Goal: Information Seeking & Learning: Find specific fact

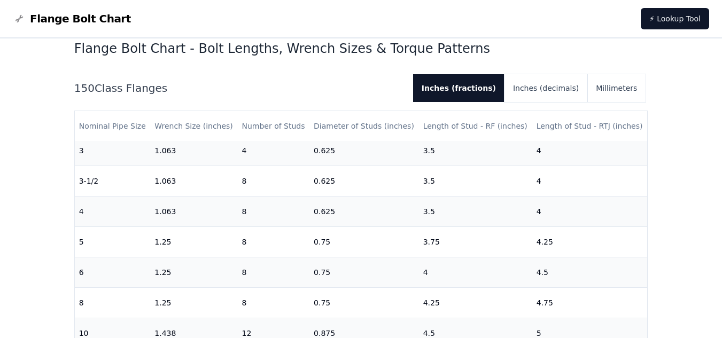
scroll to position [233, 0]
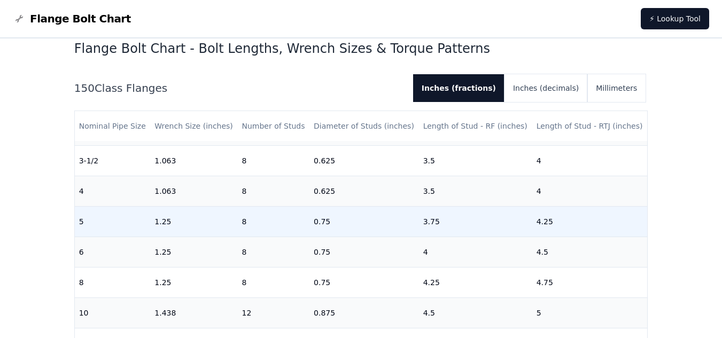
scroll to position [186, 0]
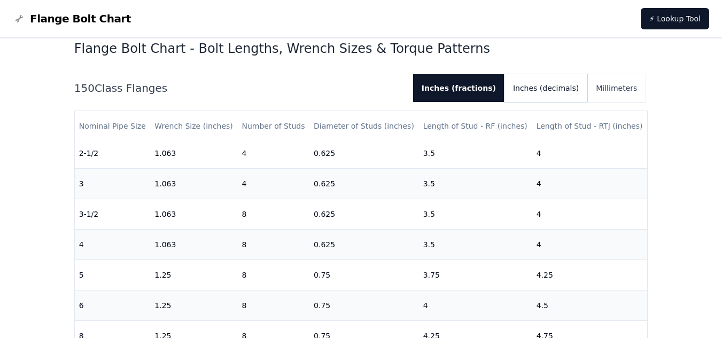
click at [565, 91] on button "Inches (decimals)" at bounding box center [546, 88] width 83 height 28
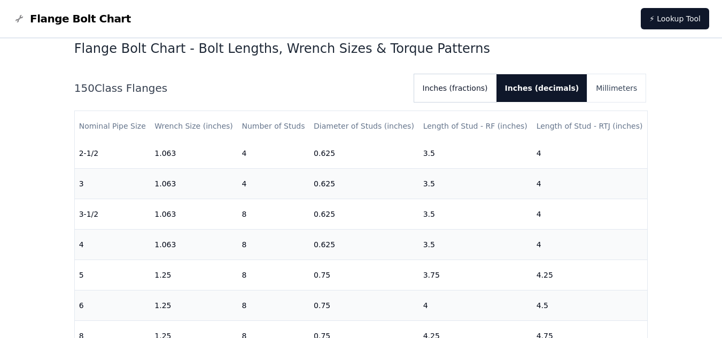
click at [485, 86] on button "Inches (fractions)" at bounding box center [455, 88] width 82 height 28
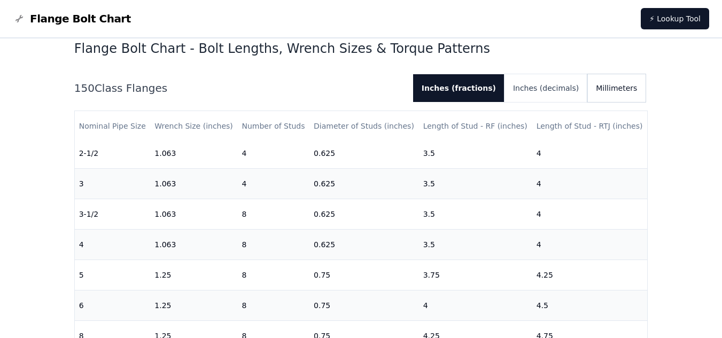
click at [616, 81] on button "Millimeters" at bounding box center [616, 88] width 58 height 28
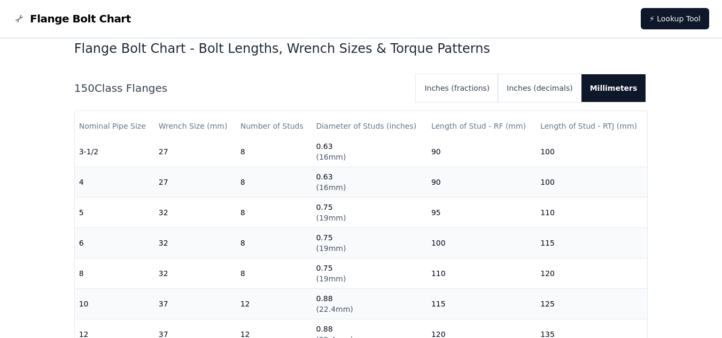
scroll to position [267, 0]
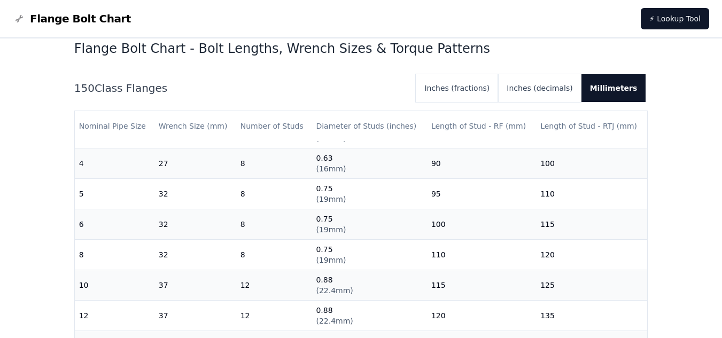
click at [157, 16] on nav "Flange Bolt Chart ⚡ Lookup Tool" at bounding box center [361, 19] width 722 height 38
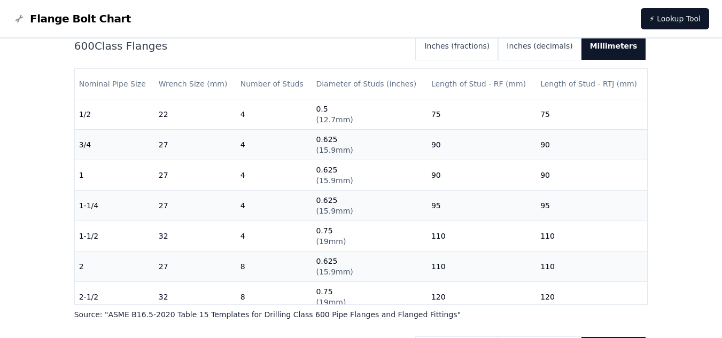
scroll to position [1596, 0]
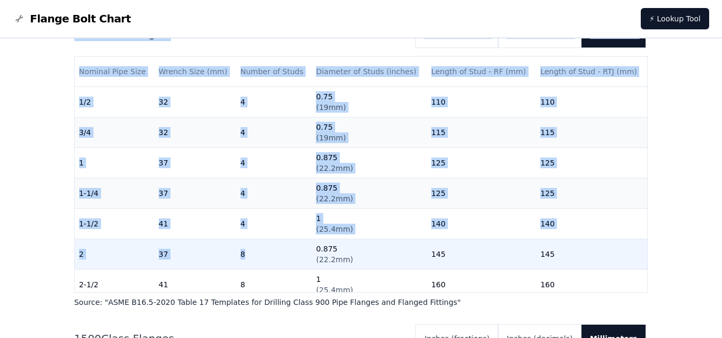
drag, startPoint x: 78, startPoint y: 125, endPoint x: 289, endPoint y: 261, distance: 251.6
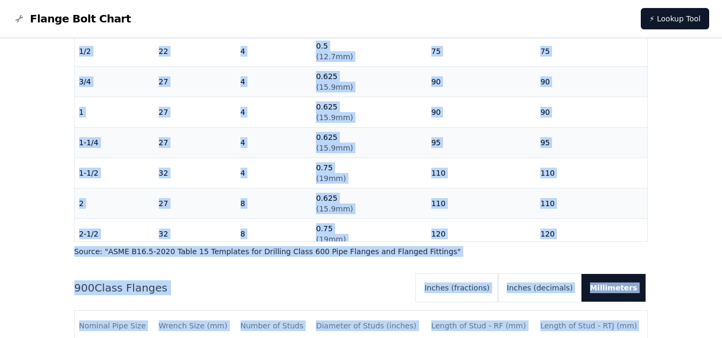
scroll to position [1329, 0]
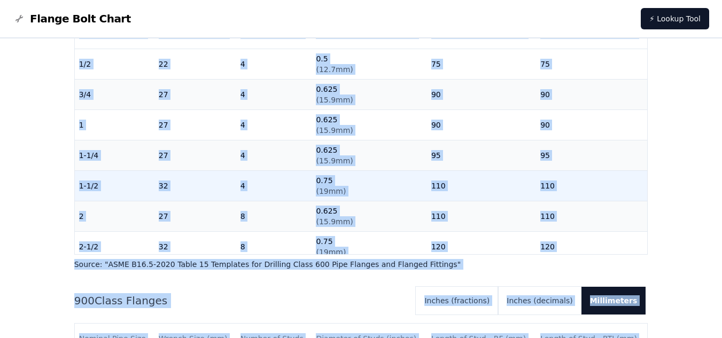
copy div "Nominal Pipe Size Wrench Size (mm) Number of Studs Diameter of Studs (inches) L…"
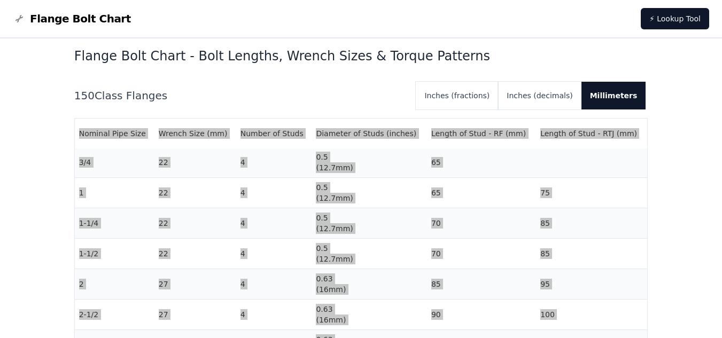
scroll to position [0, 0]
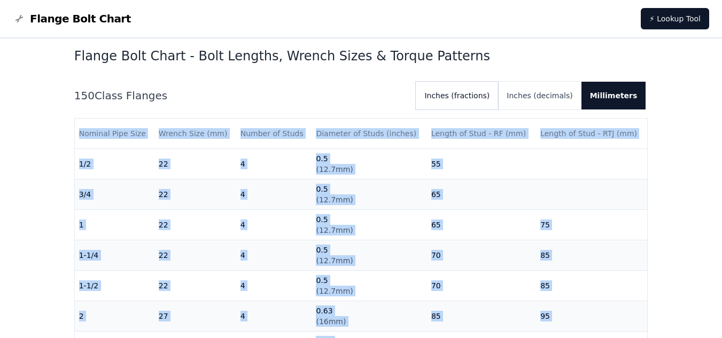
click at [492, 99] on button "Inches (fractions)" at bounding box center [457, 96] width 82 height 28
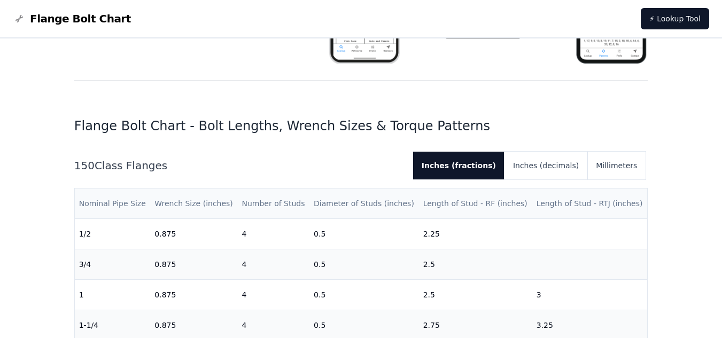
scroll to position [260, 0]
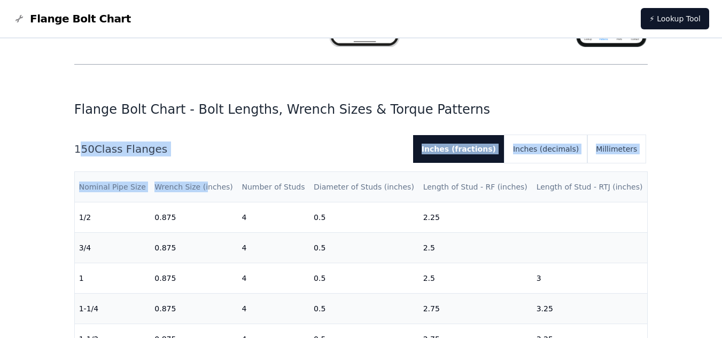
drag, startPoint x: 76, startPoint y: 150, endPoint x: 204, endPoint y: 190, distance: 133.7
click at [204, 190] on div "150 Class Flanges Inches (fractions) Inches (decimals) Millimeters Nominal Pipe…" at bounding box center [361, 279] width 574 height 288
click at [77, 157] on div "150 Class Flanges Inches (fractions) Inches (decimals) Millimeters" at bounding box center [361, 149] width 574 height 28
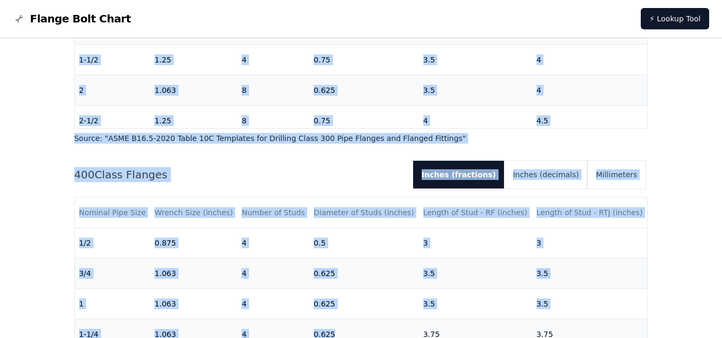
scroll to position [922, 0]
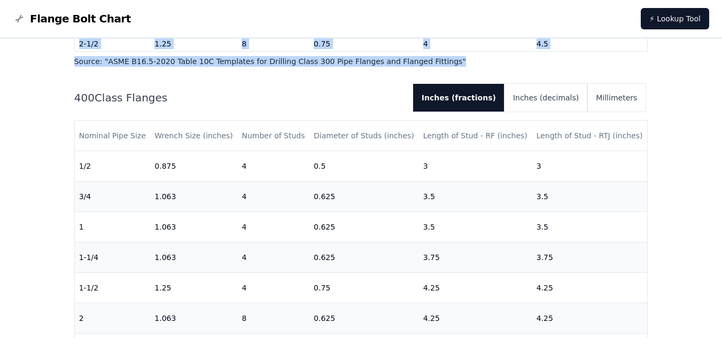
drag, startPoint x: 73, startPoint y: 148, endPoint x: 627, endPoint y: 61, distance: 560.4
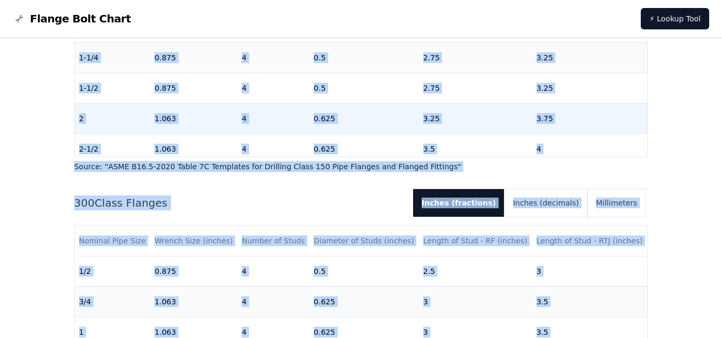
scroll to position [494, 0]
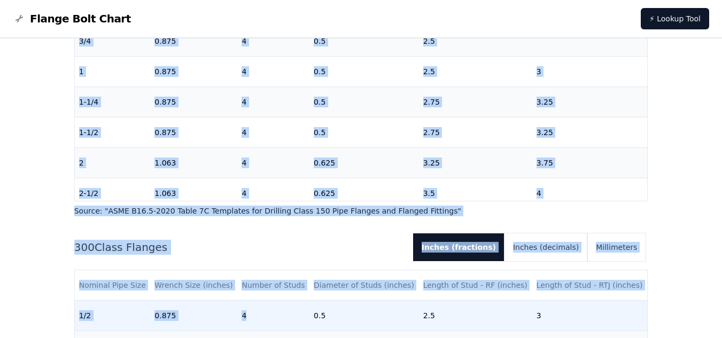
scroll to position [499, 0]
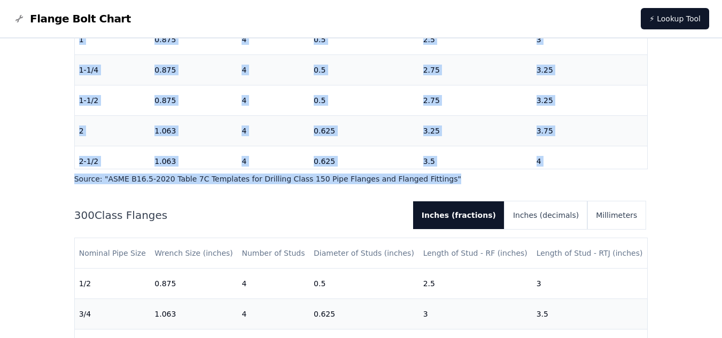
drag, startPoint x: 72, startPoint y: 79, endPoint x: 430, endPoint y: 179, distance: 371.7
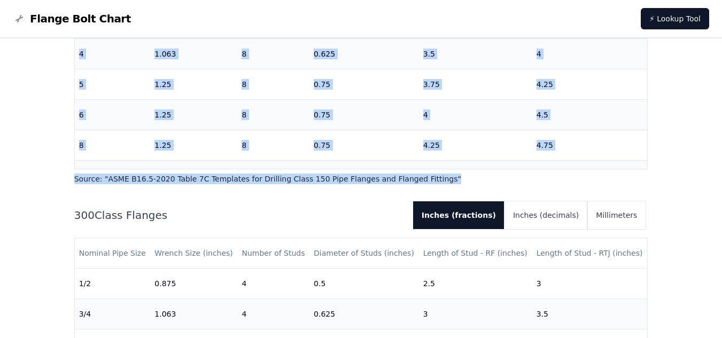
scroll to position [214, 0]
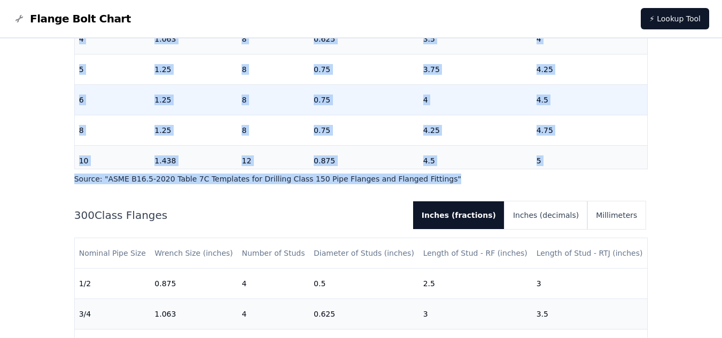
copy div "150 Class Flanges Inches (fractions) Inches (decimals) Millimeters Nominal Pipe…"
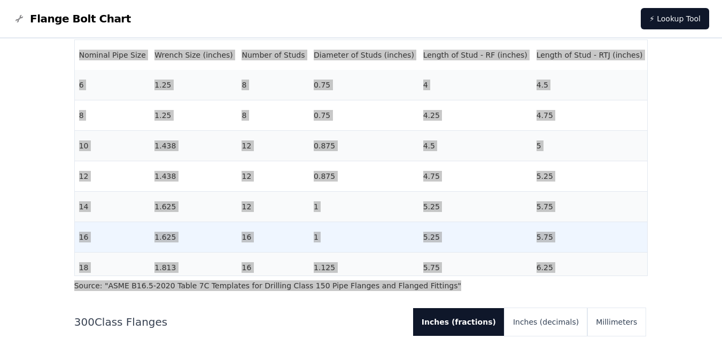
scroll to position [389, 0]
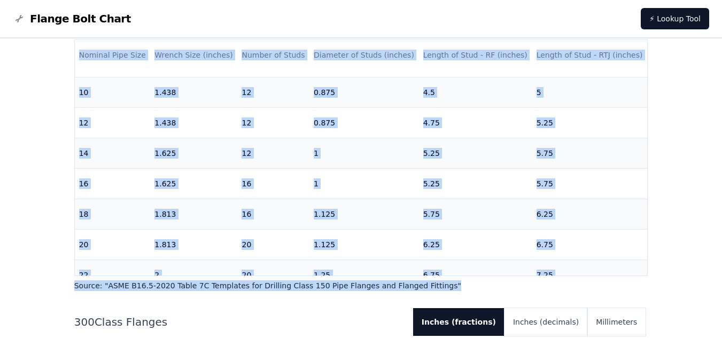
click at [138, 286] on p "Source: " ASME B16.5-2020 Table 7C Templates for Drilling Class 150 Pipe Flange…" at bounding box center [361, 286] width 574 height 11
click at [106, 288] on p "Source: " ASME B16.5-2020 Table 7C Templates for Drilling Class 150 Pipe Flange…" at bounding box center [361, 286] width 574 height 11
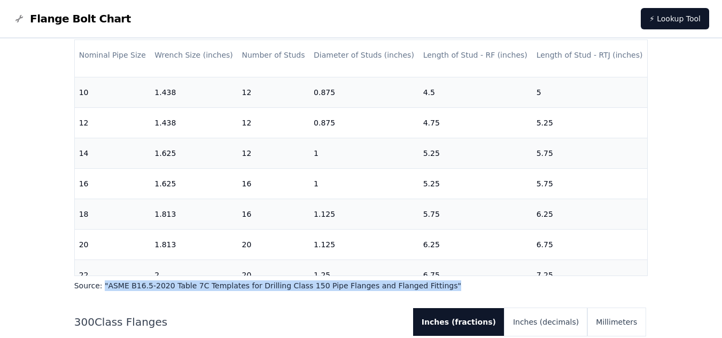
drag, startPoint x: 101, startPoint y: 287, endPoint x: 428, endPoint y: 288, distance: 327.1
click at [428, 288] on p "Source: " ASME B16.5-2020 Table 7C Templates for Drilling Class 150 Pipe Flange…" at bounding box center [361, 286] width 574 height 11
copy p "" ASME B16.5-2020 Table 7C Templates for Drilling Class 150 Pipe Flanges and Fl…"
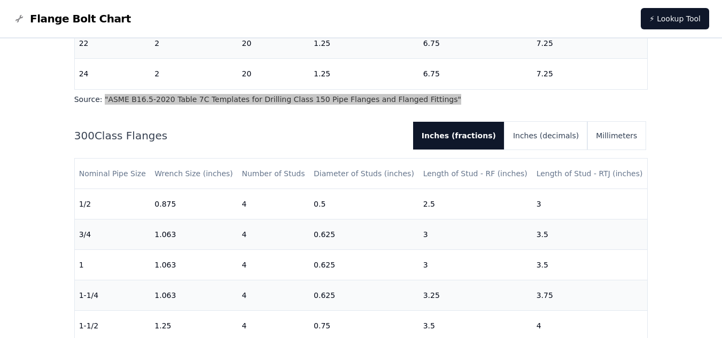
scroll to position [606, 0]
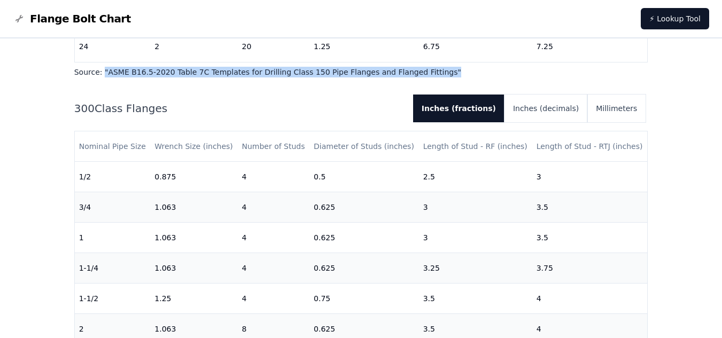
drag, startPoint x: 166, startPoint y: 115, endPoint x: 74, endPoint y: 109, distance: 92.7
click at [74, 109] on h2 "300 Class Flanges" at bounding box center [239, 108] width 330 height 15
copy h2 "300 Class Flanges"
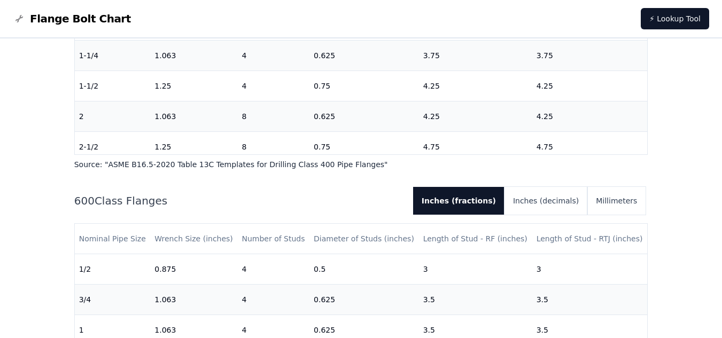
scroll to position [1123, 0]
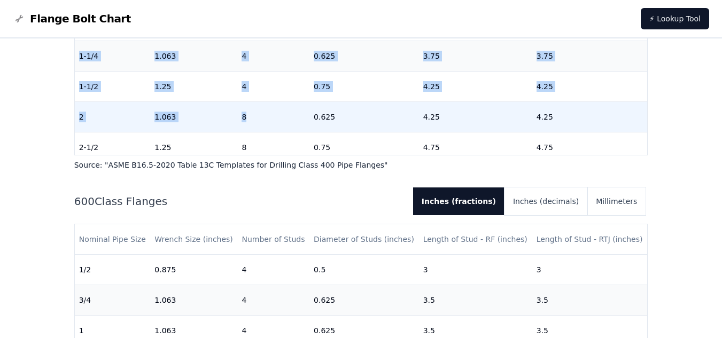
drag, startPoint x: 79, startPoint y: 175, endPoint x: 306, endPoint y: 118, distance: 234.4
click at [306, 118] on div "Flange Bolt Chart - Bolt Lengths, Wrench Sizes & Torque Patterns 150 Class Flan…" at bounding box center [361, 304] width 574 height 2206
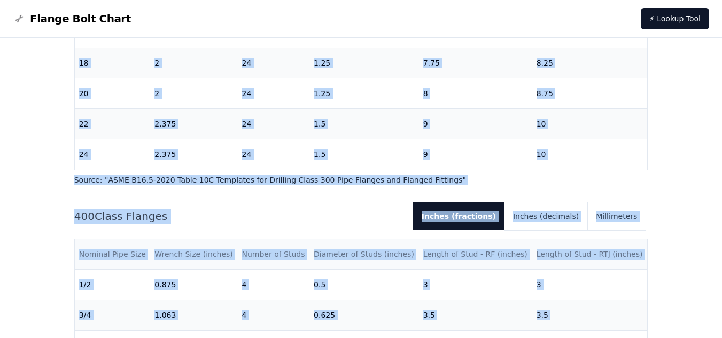
scroll to position [802, 0]
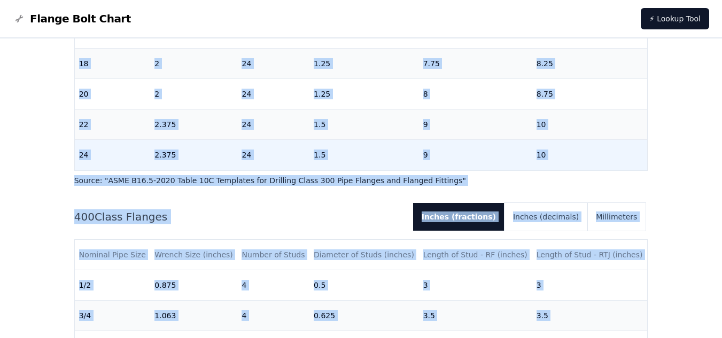
click at [564, 150] on td "10" at bounding box center [589, 155] width 115 height 30
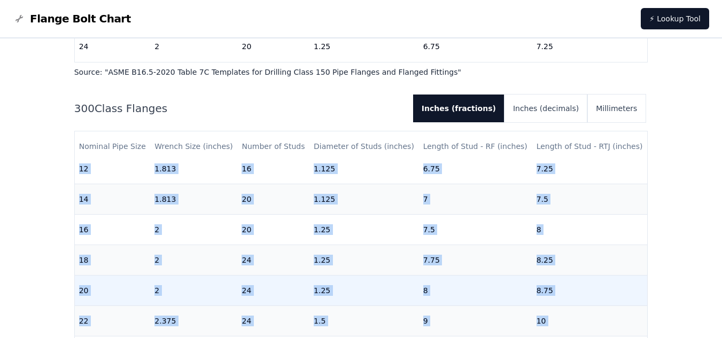
scroll to position [589, 0]
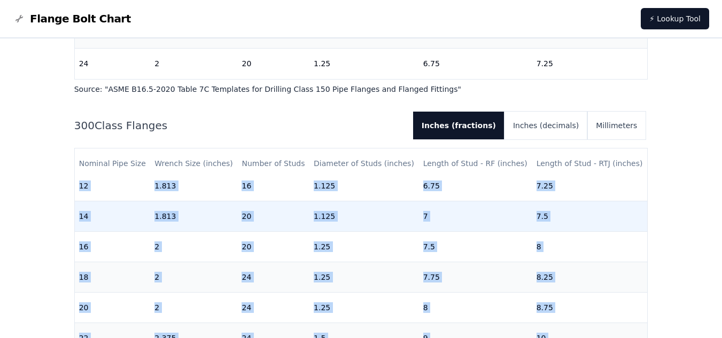
click at [109, 202] on td "14" at bounding box center [113, 217] width 76 height 30
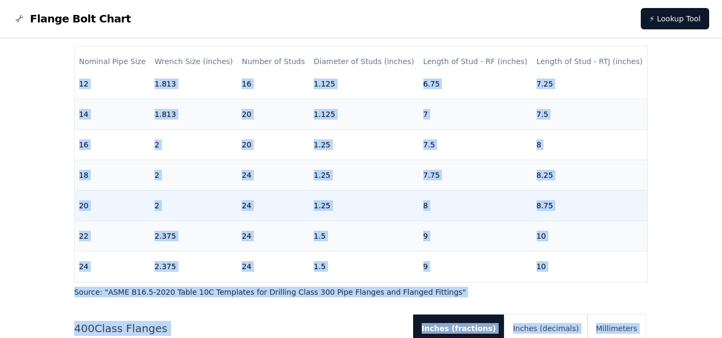
scroll to position [758, 0]
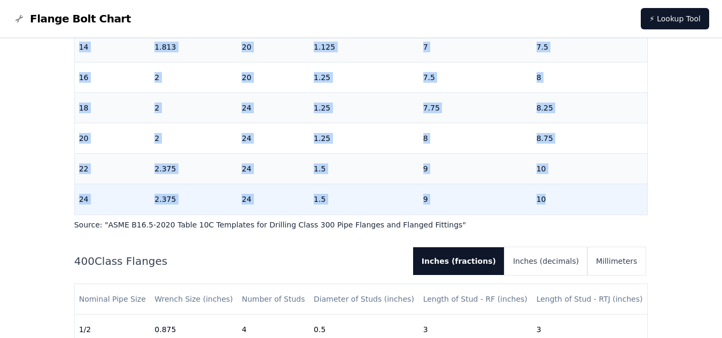
drag, startPoint x: 79, startPoint y: 192, endPoint x: 541, endPoint y: 193, distance: 462.9
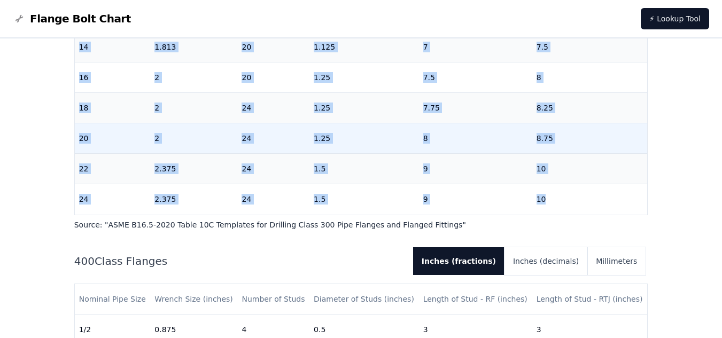
copy tbody "1/2 0.875 4 0.5 2.5 3 3/4 1.063 4 0.625 3 3.5 1 1.063 4 0.625 3 3.5 1-1/4 1.063…"
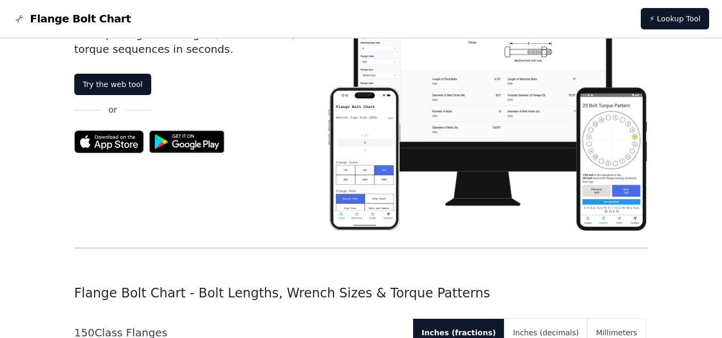
scroll to position [0, 0]
